Goal: Find specific page/section: Find specific page/section

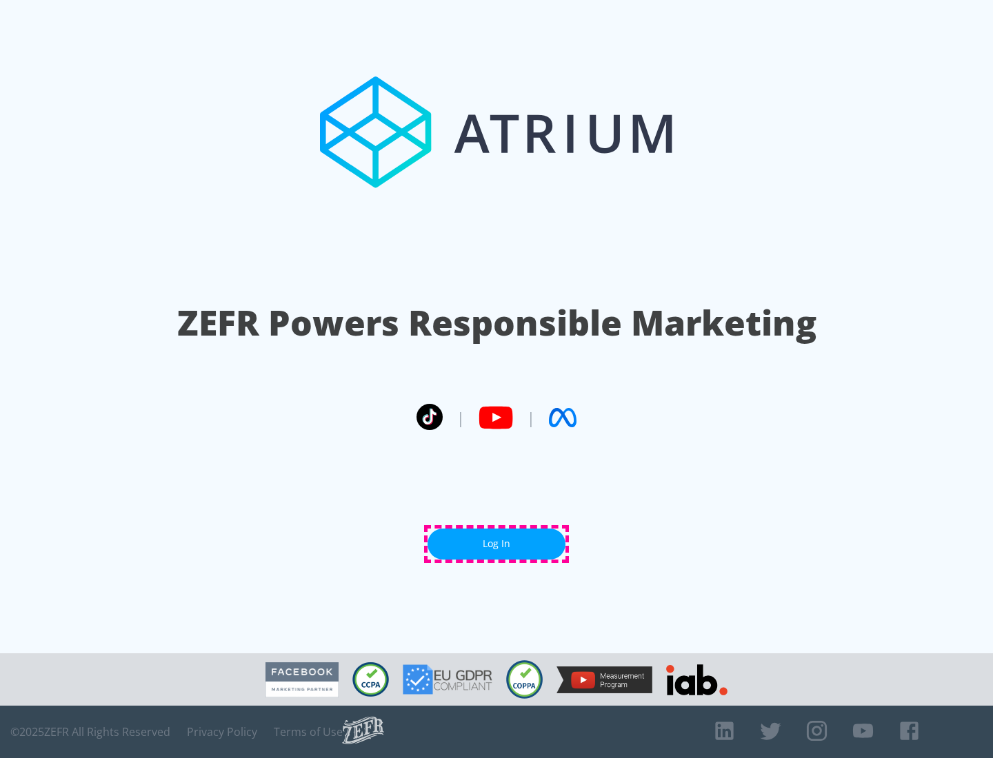
click at [496, 544] on link "Log In" at bounding box center [496, 544] width 138 height 31
